Goal: Information Seeking & Learning: Learn about a topic

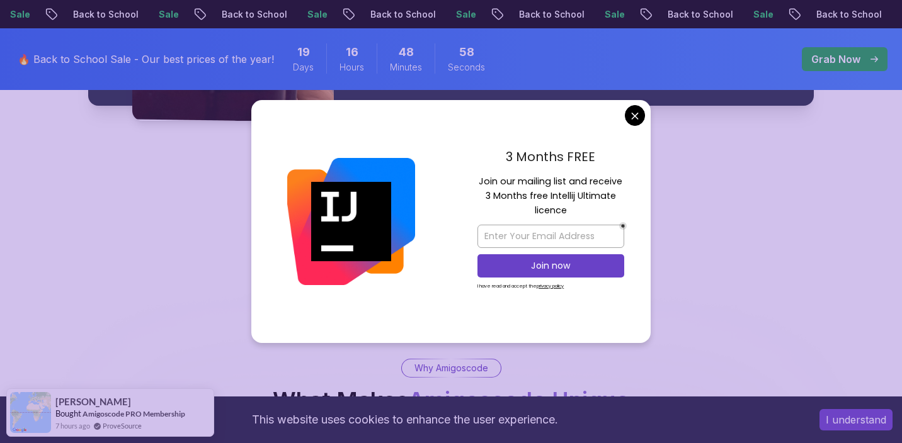
scroll to position [2081, 0]
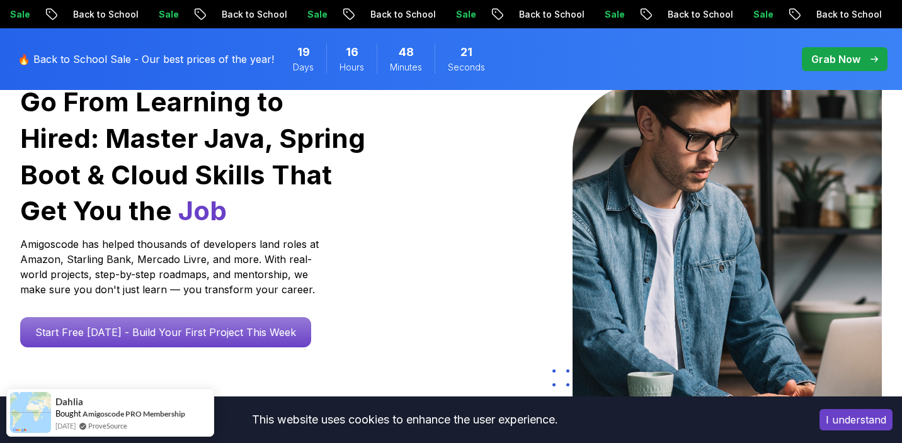
scroll to position [0, 0]
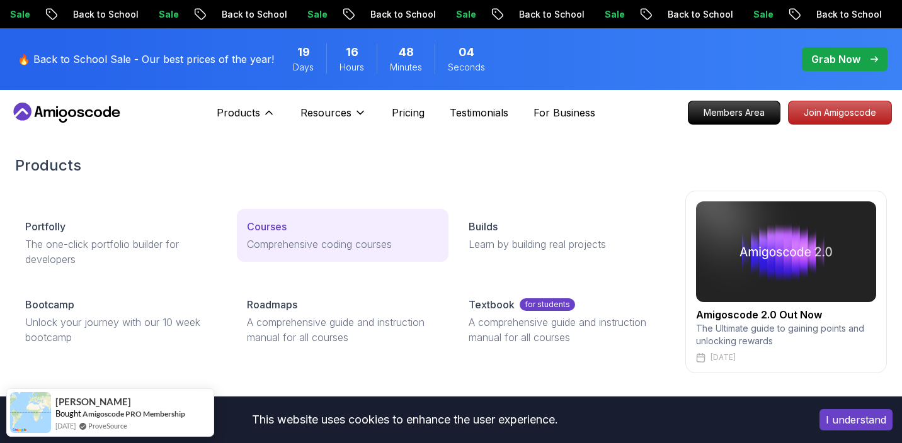
click at [280, 235] on link "Courses Comprehensive coding courses" at bounding box center [343, 235] width 212 height 53
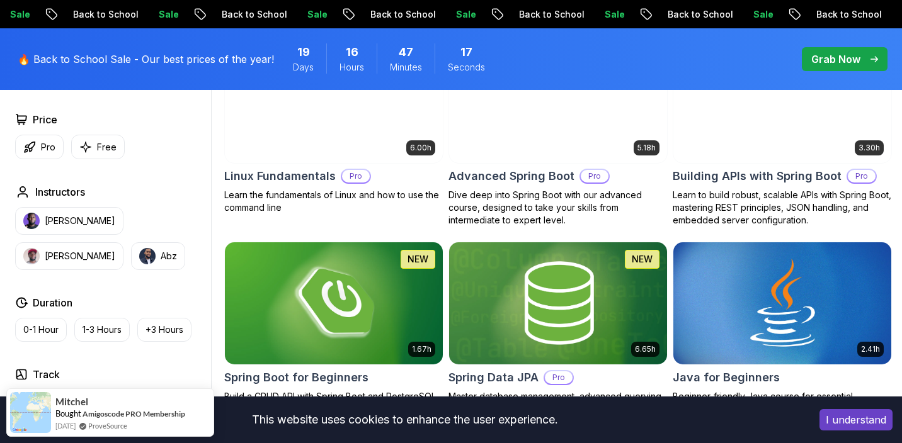
scroll to position [431, 0]
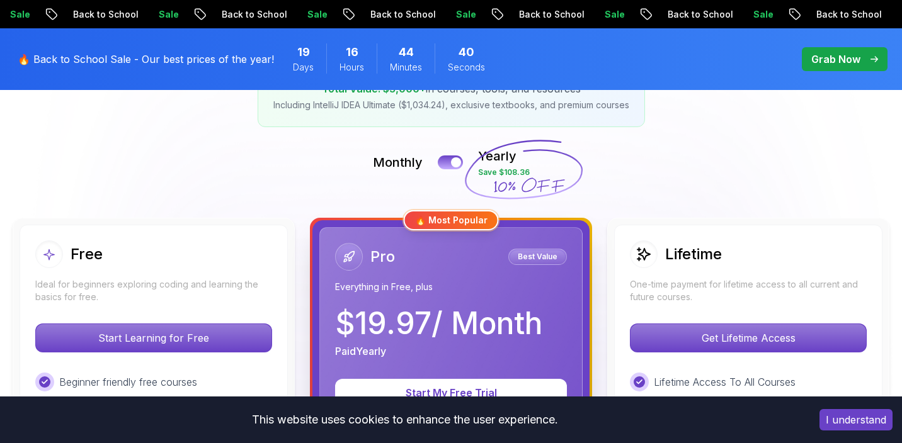
scroll to position [241, 0]
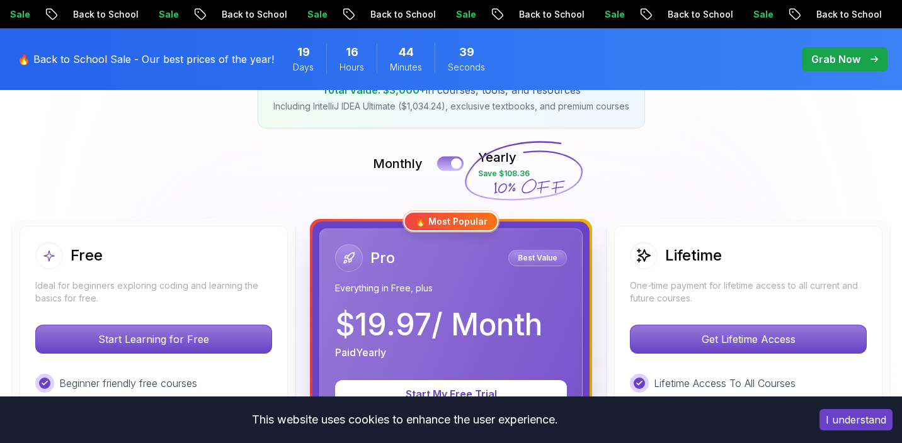
click at [447, 163] on button at bounding box center [450, 163] width 26 height 14
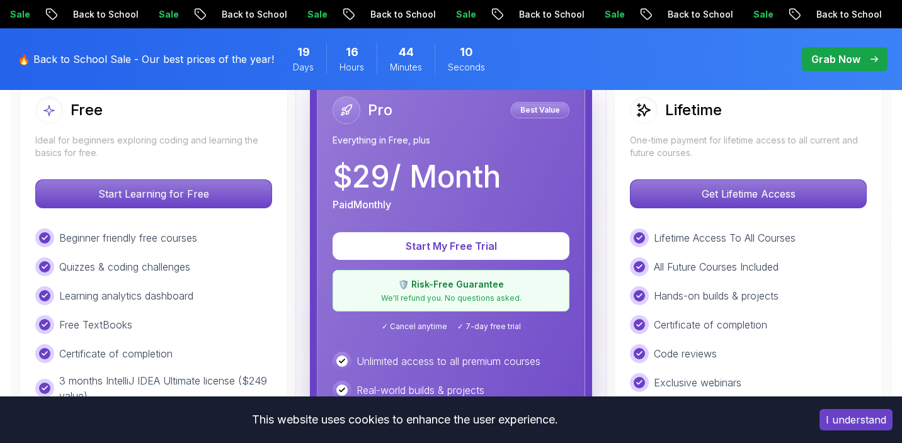
scroll to position [391, 0]
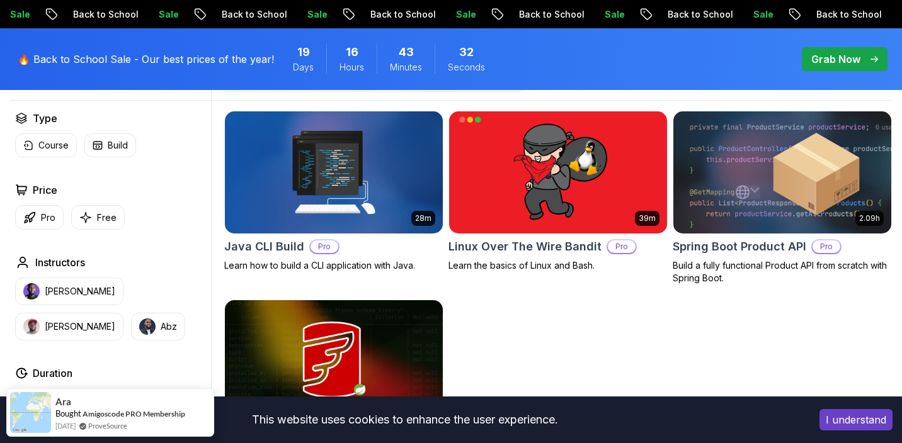
scroll to position [336, 0]
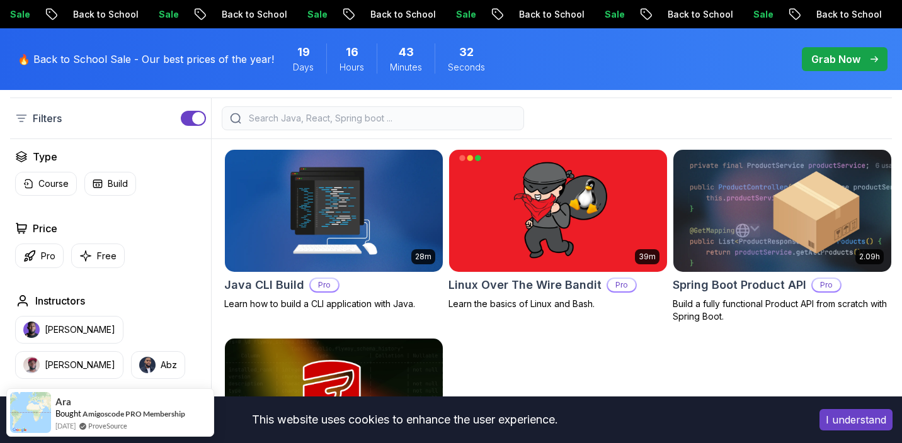
click at [372, 200] on img at bounding box center [333, 211] width 229 height 128
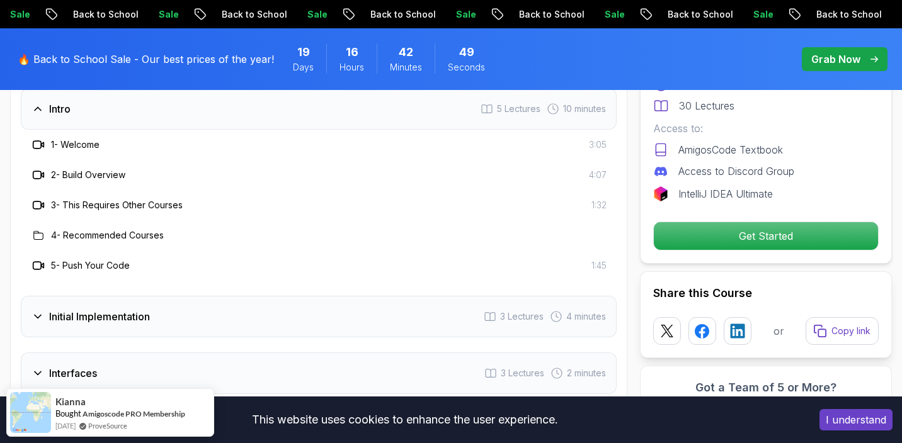
scroll to position [1623, 0]
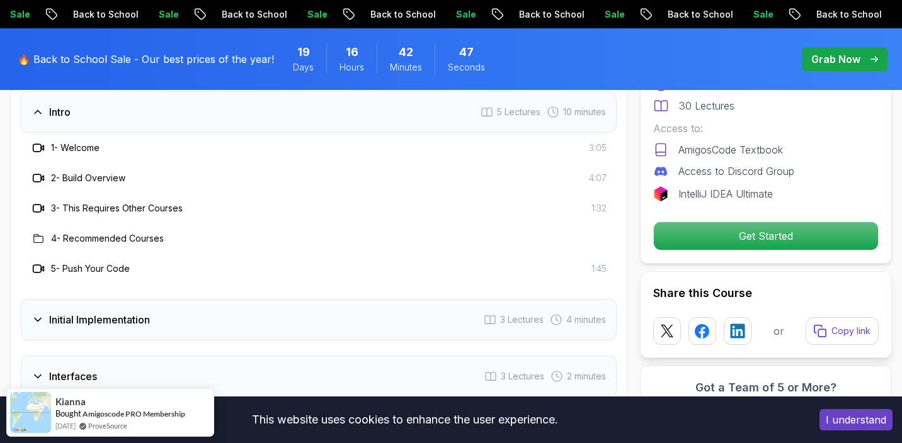
click at [105, 178] on h3 "2 - Build Overview" at bounding box center [88, 178] width 74 height 13
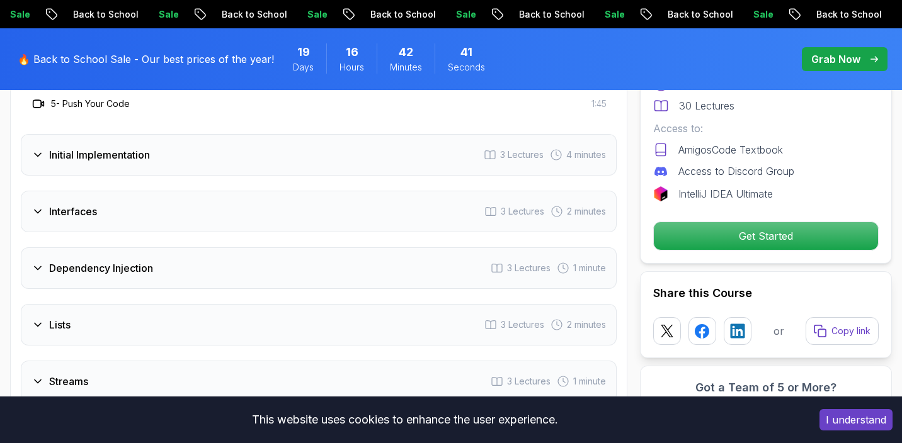
scroll to position [1773, 0]
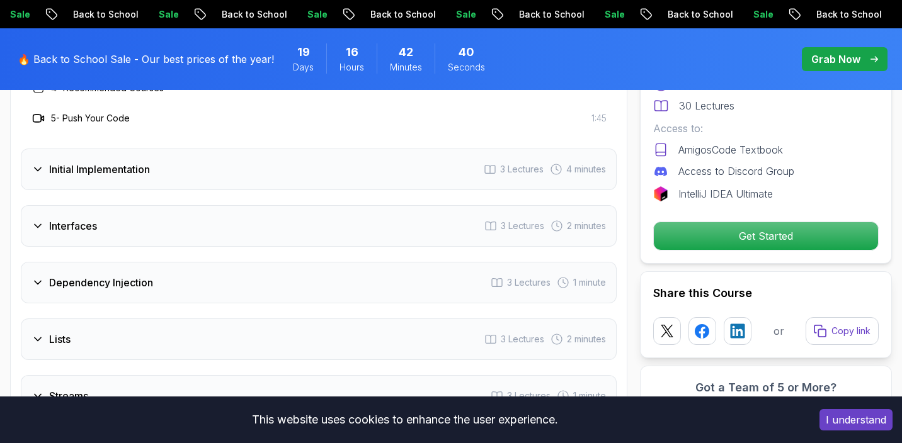
click at [207, 176] on div "Initial Implementation 3 Lectures 4 minutes" at bounding box center [319, 170] width 596 height 42
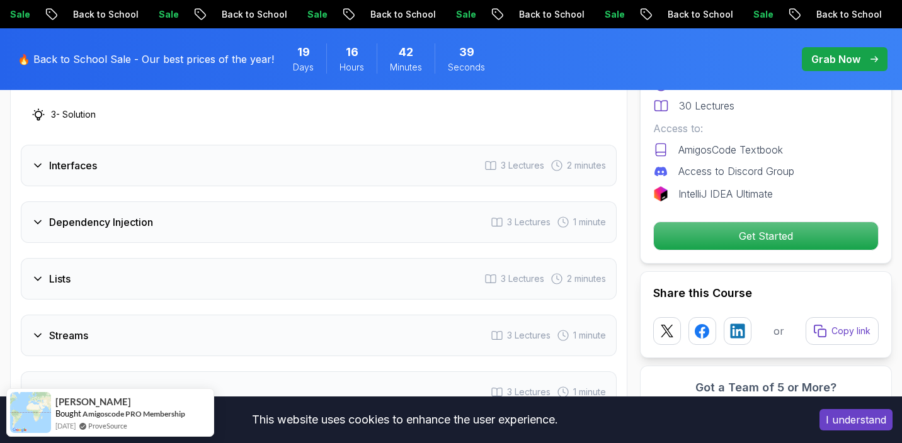
click at [207, 176] on div "Interfaces 3 Lectures 2 minutes" at bounding box center [319, 166] width 596 height 42
drag, startPoint x: 207, startPoint y: 176, endPoint x: 207, endPoint y: 188, distance: 12.0
click at [207, 186] on div "Intro 5 Lectures 10 minutes Initial Implementation 3 Lectures 4 minutes Interfa…" at bounding box center [319, 262] width 596 height 643
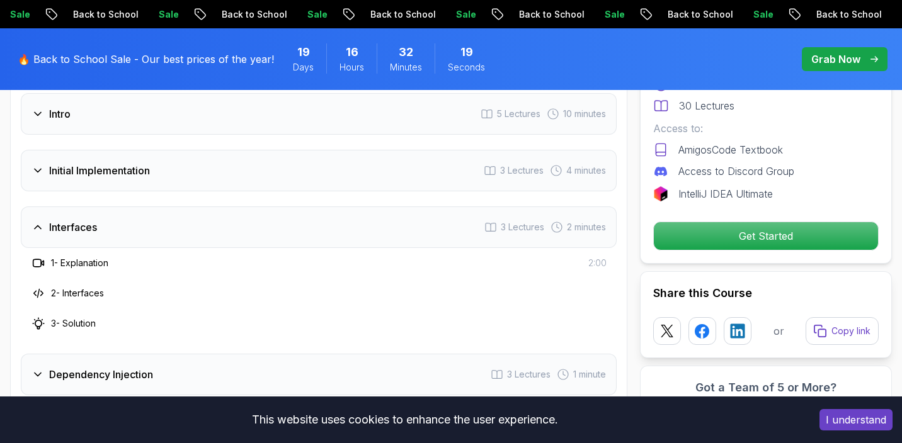
scroll to position [1713, 0]
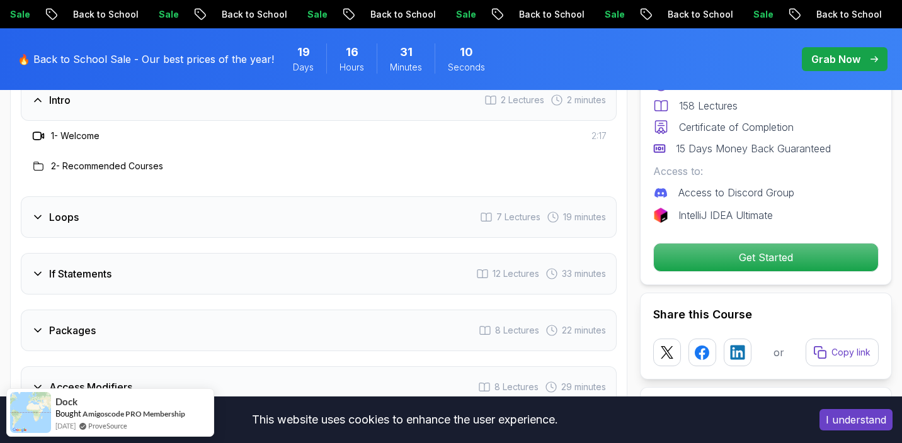
scroll to position [1746, 0]
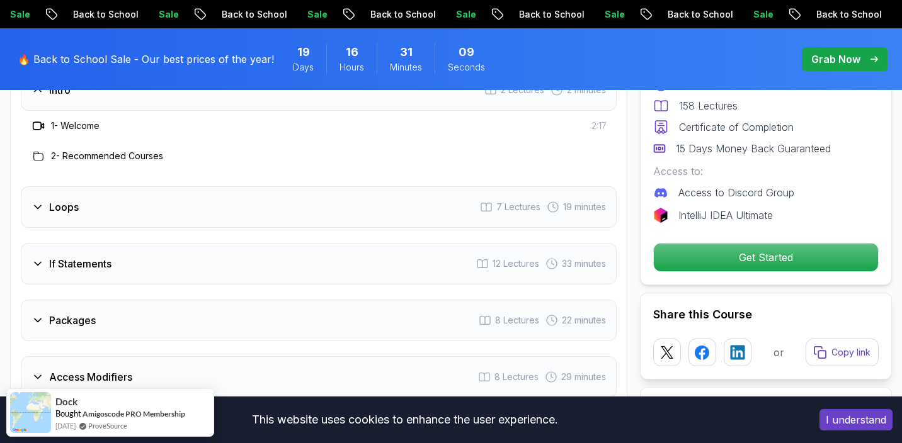
click at [416, 200] on div "Loops 7 Lectures 19 minutes" at bounding box center [319, 207] width 596 height 42
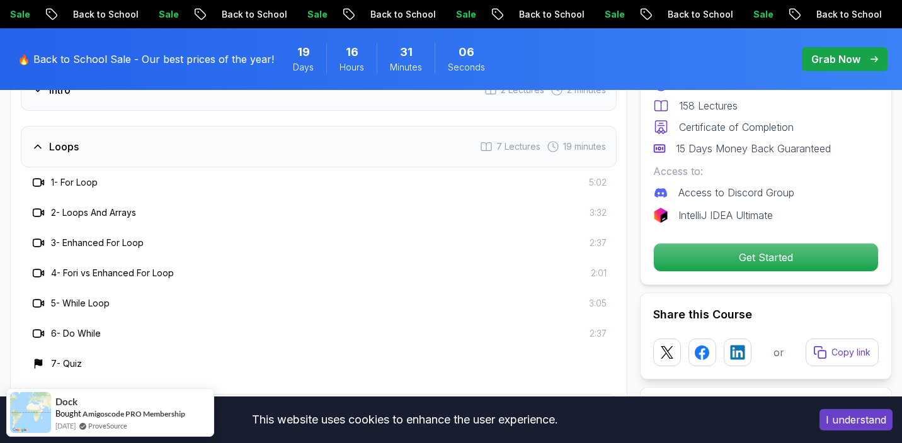
click at [387, 126] on div "Loops 7 Lectures 19 minutes" at bounding box center [319, 147] width 596 height 42
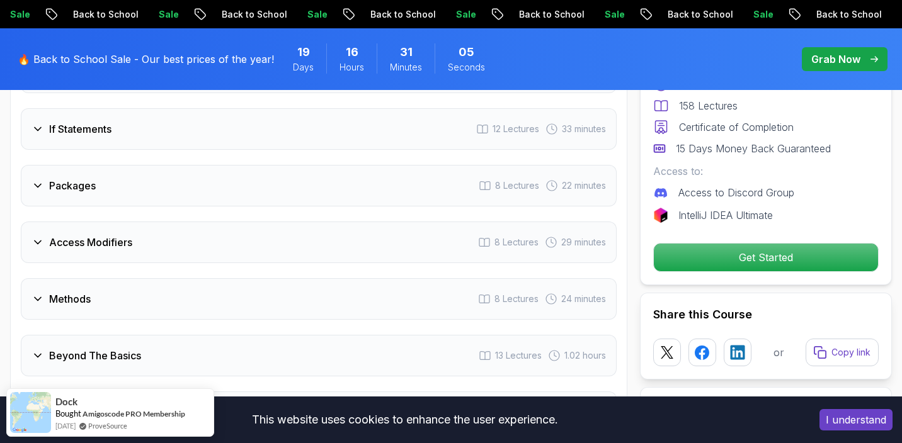
scroll to position [1807, 0]
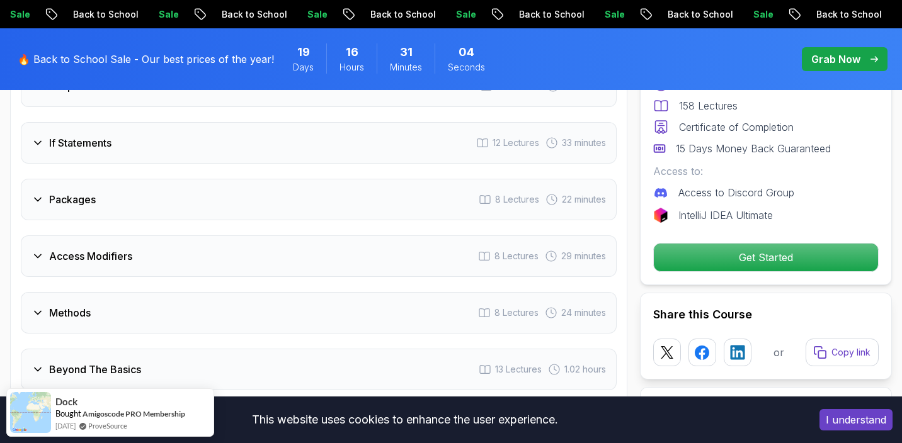
click at [340, 136] on div "If Statements 12 Lectures 33 minutes" at bounding box center [319, 143] width 596 height 42
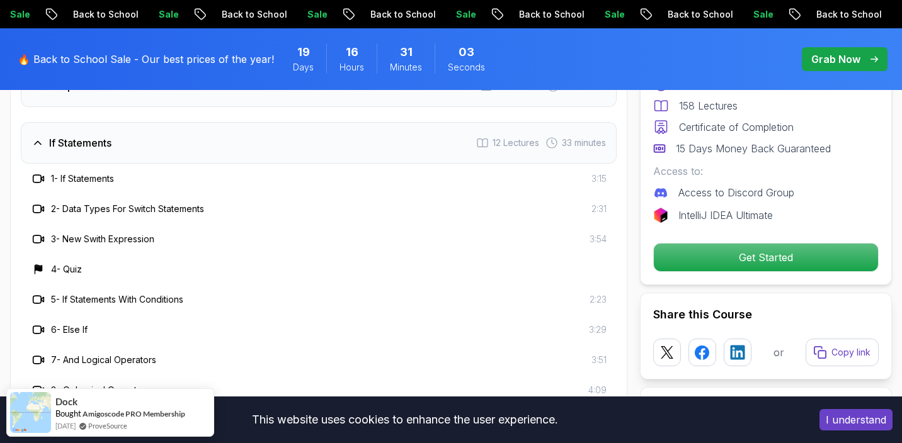
click at [340, 136] on div "If Statements 12 Lectures 33 minutes" at bounding box center [319, 143] width 596 height 42
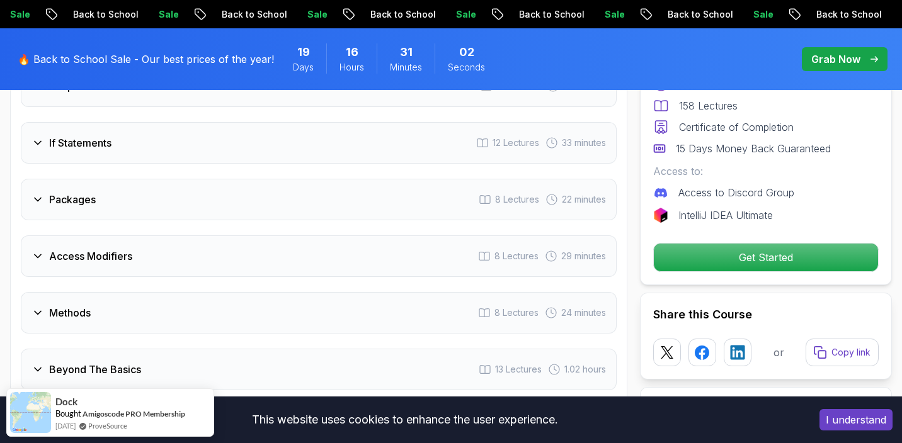
click at [340, 122] on div "If Statements 12 Lectures 33 minutes" at bounding box center [319, 143] width 596 height 42
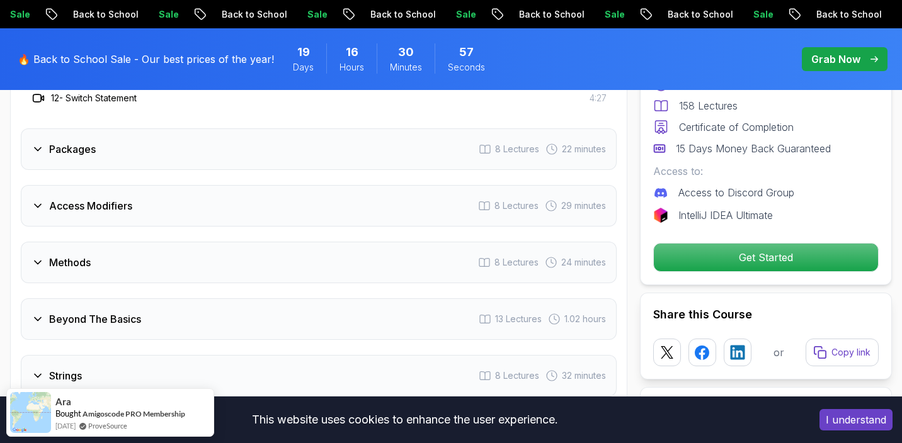
scroll to position [2226, 0]
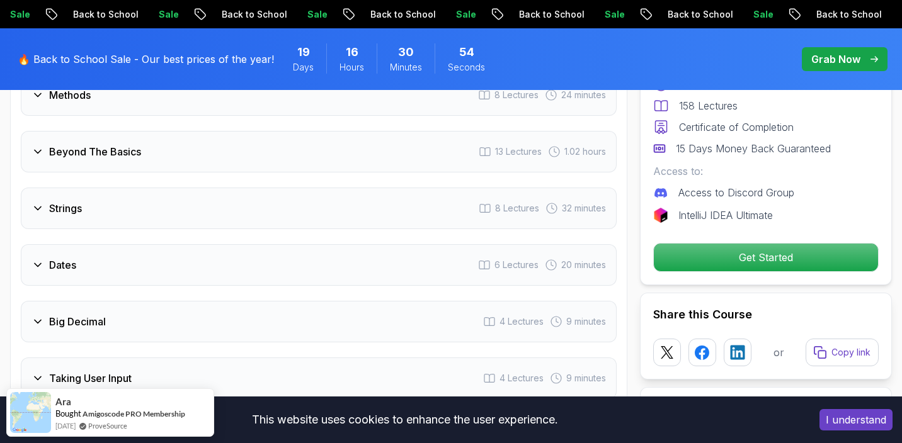
click at [303, 145] on div "Beyond The Basics 13 Lectures 1.02 hours" at bounding box center [319, 152] width 596 height 42
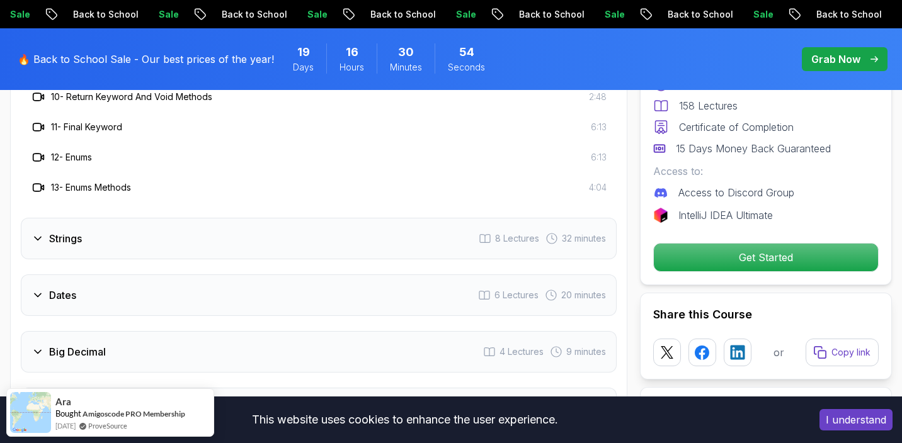
scroll to position [2025, 0]
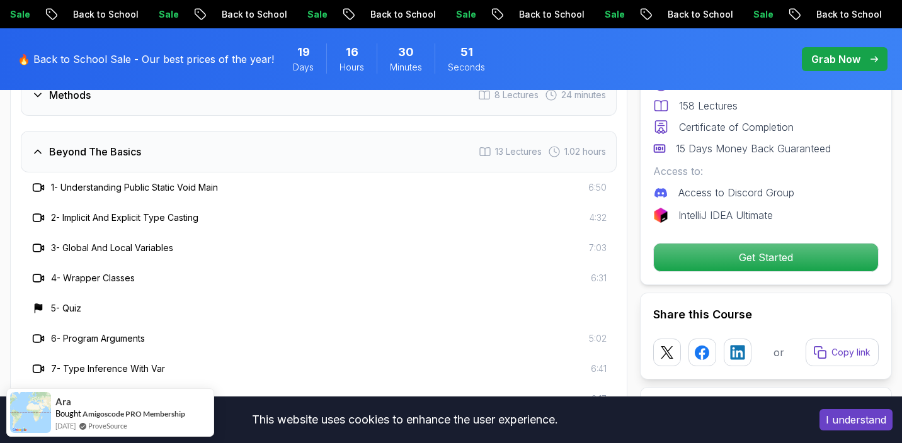
click at [303, 143] on div "Beyond The Basics 13 Lectures 1.02 hours" at bounding box center [319, 152] width 596 height 42
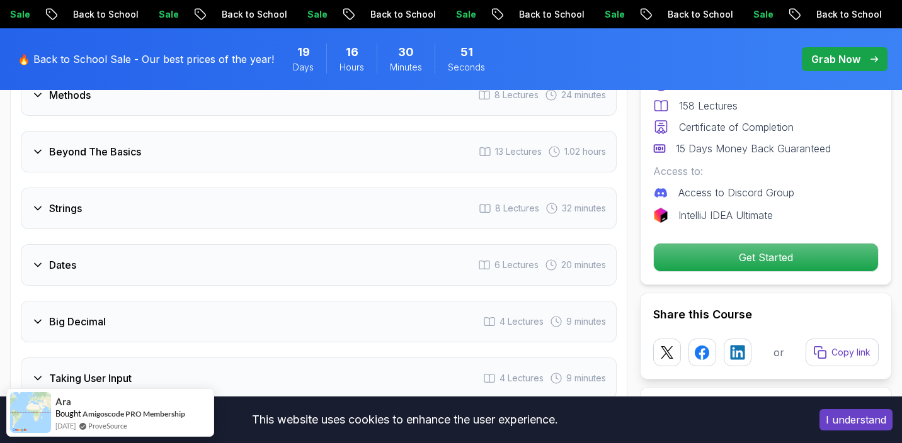
click at [303, 143] on div "Beyond The Basics 13 Lectures 1.02 hours" at bounding box center [319, 152] width 596 height 42
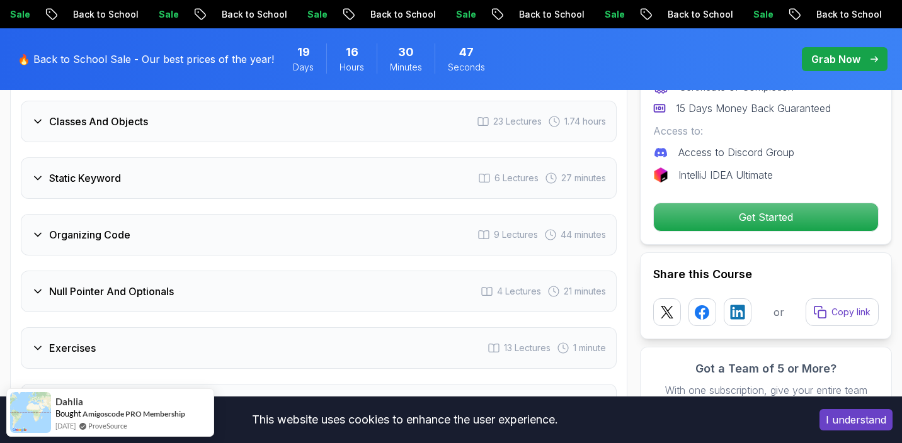
scroll to position [2847, 0]
